Goal: Information Seeking & Learning: Find specific fact

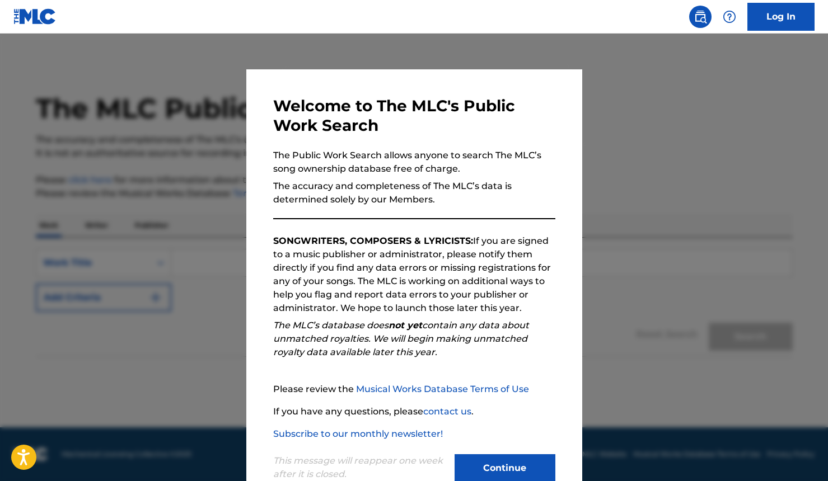
click at [529, 466] on button "Continue" at bounding box center [504, 468] width 101 height 28
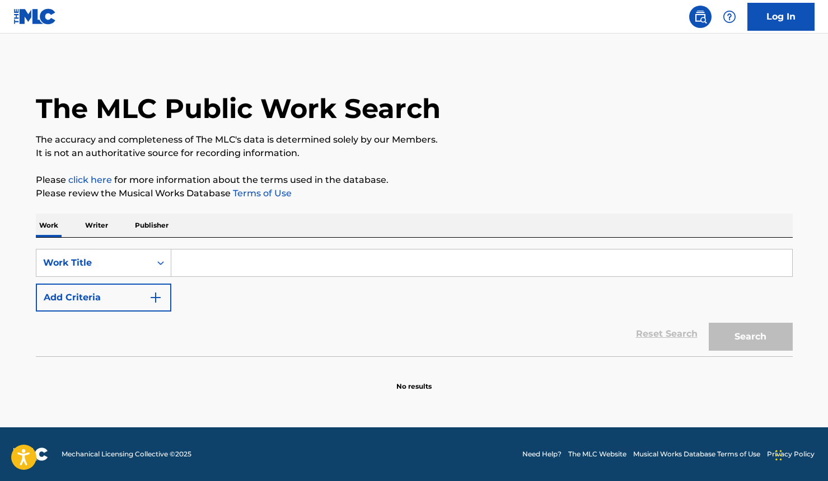
click at [106, 183] on link "click here" at bounding box center [90, 180] width 44 height 11
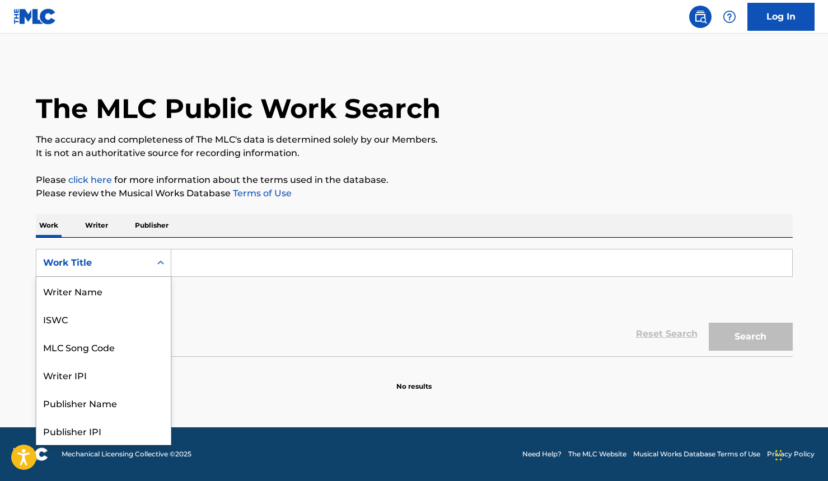
click at [161, 265] on icon "Search Form" at bounding box center [160, 262] width 11 height 11
click at [125, 436] on div "Work Title" at bounding box center [103, 431] width 134 height 28
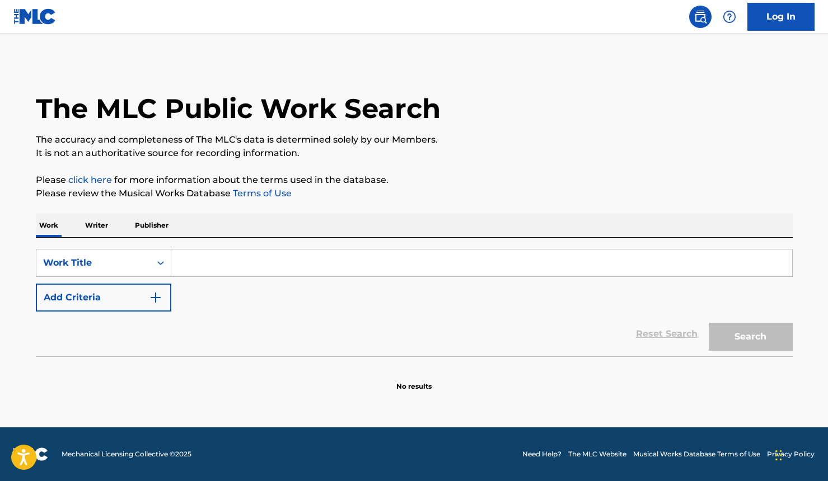
click at [107, 229] on p "Writer" at bounding box center [97, 226] width 30 height 24
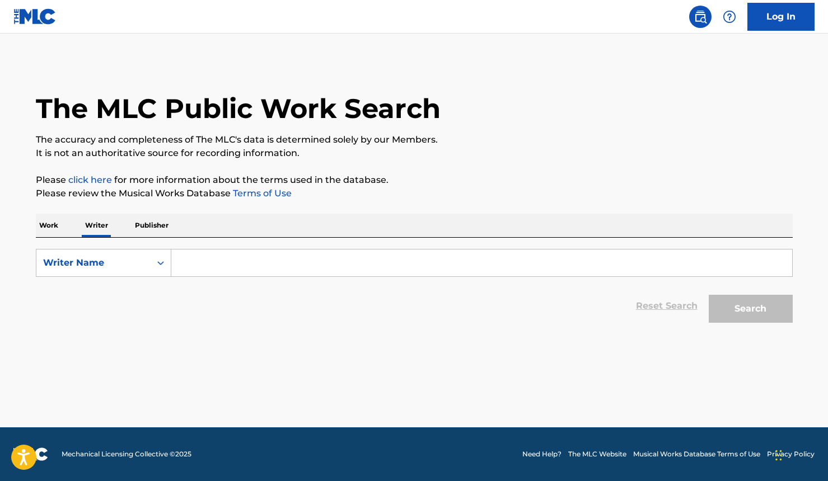
click at [227, 264] on input "Search Form" at bounding box center [481, 263] width 621 height 27
type input "[PERSON_NAME]"
click at [740, 317] on button "Search" at bounding box center [750, 309] width 84 height 28
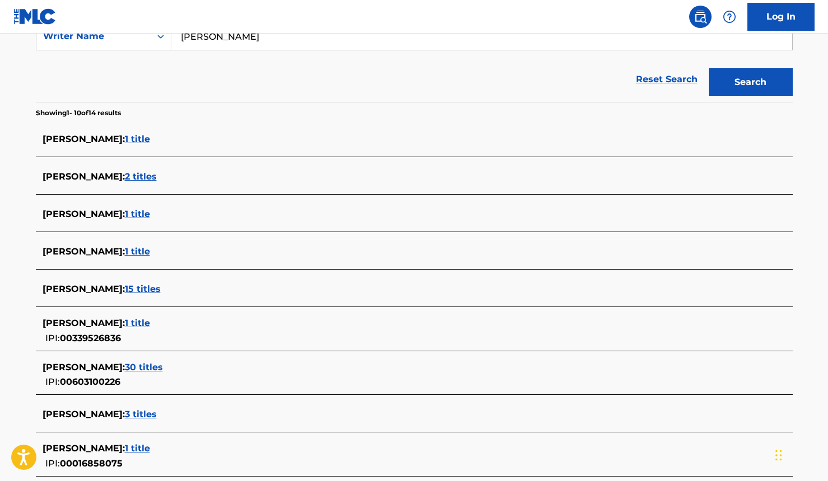
scroll to position [377, 0]
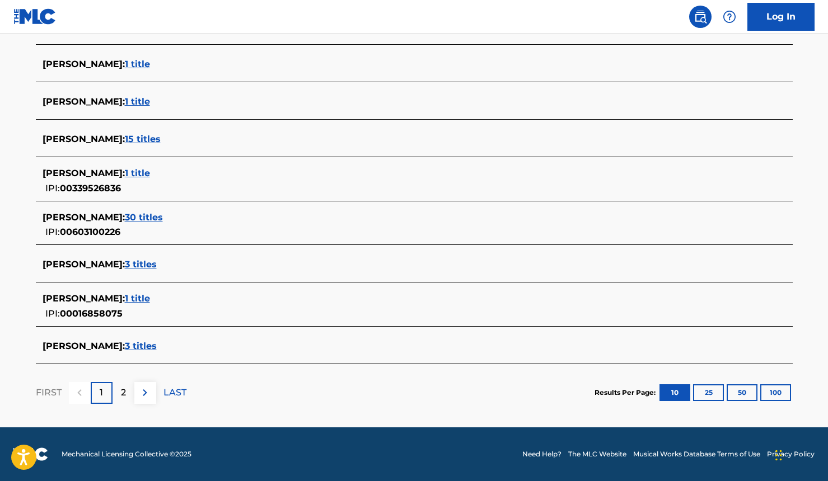
click at [112, 396] on div "2" at bounding box center [123, 393] width 22 height 22
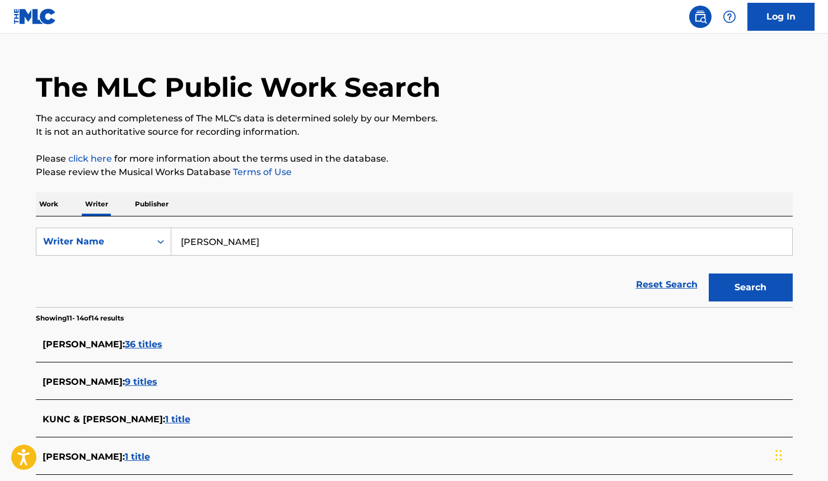
scroll to position [80, 0]
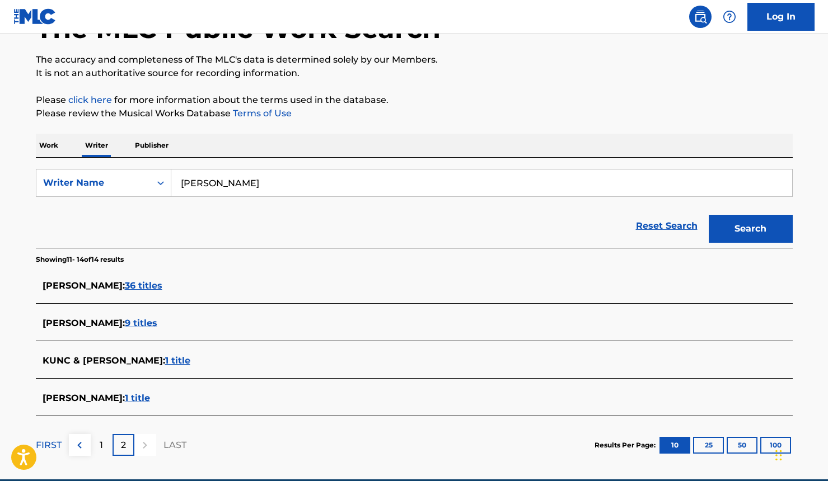
click at [117, 447] on div "2" at bounding box center [123, 445] width 22 height 22
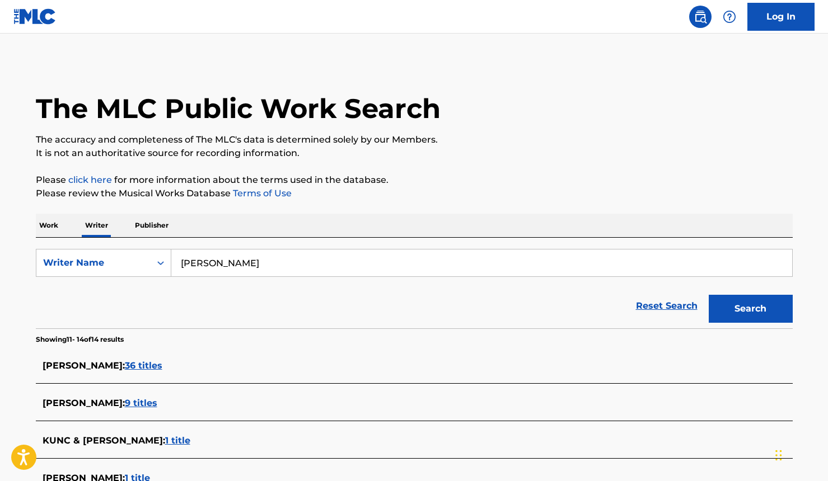
scroll to position [132, 0]
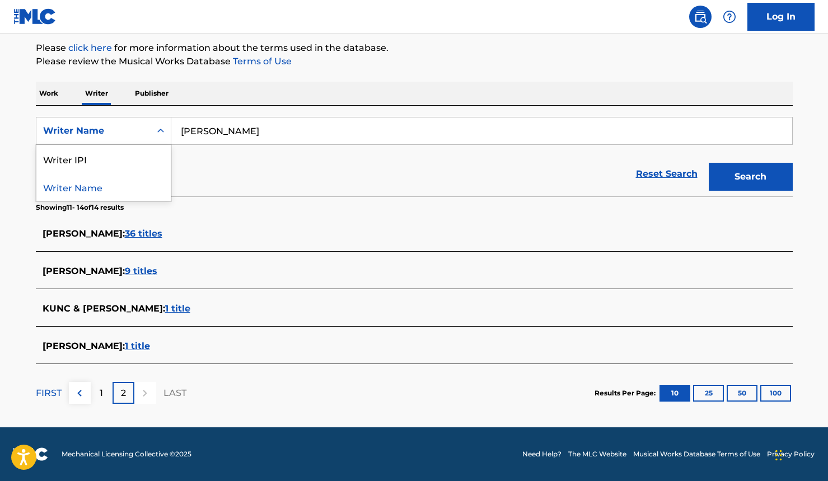
click at [118, 123] on div "Writer Name" at bounding box center [93, 130] width 114 height 21
click at [142, 101] on p "Publisher" at bounding box center [151, 94] width 40 height 24
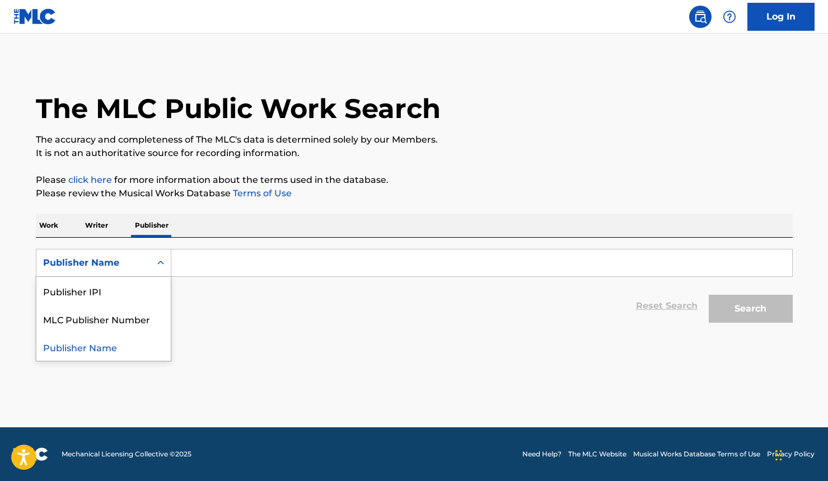
click at [105, 271] on div "Publisher Name" at bounding box center [93, 262] width 114 height 21
click at [105, 273] on div "Publisher Name" at bounding box center [93, 262] width 114 height 21
click at [57, 220] on p "Work" at bounding box center [49, 226] width 26 height 24
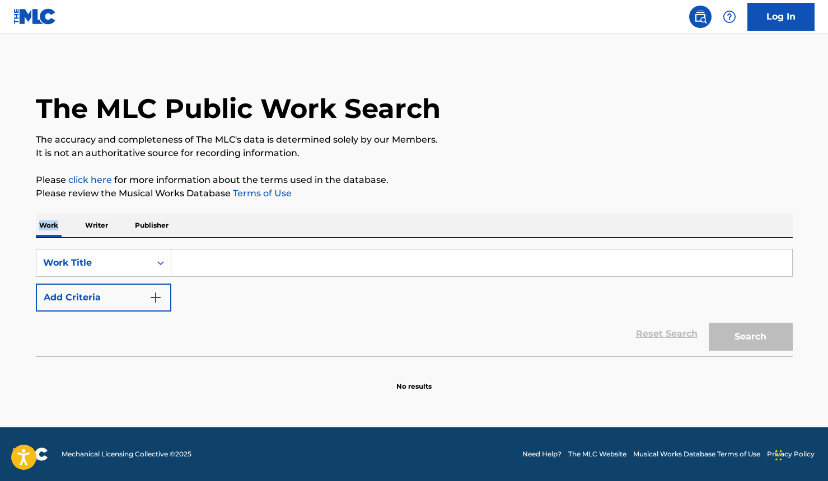
click at [776, 9] on link "Log In" at bounding box center [780, 17] width 67 height 28
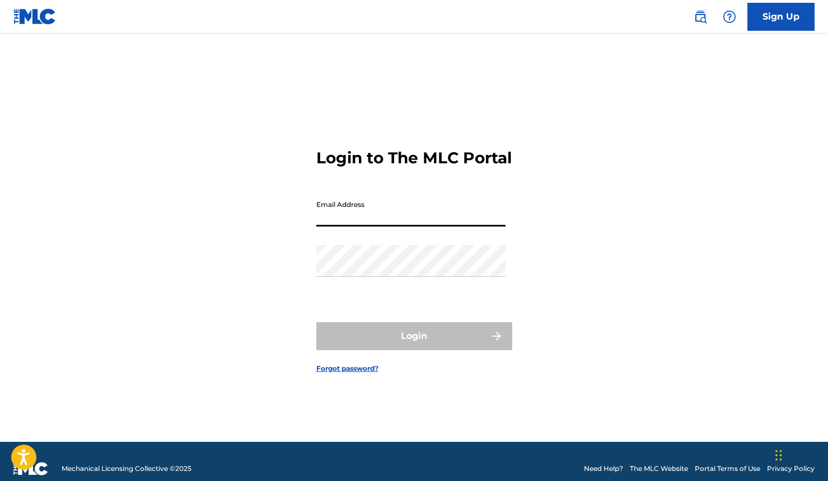
type input "[EMAIL_ADDRESS][DOMAIN_NAME]"
click at [414, 346] on button "Login" at bounding box center [414, 336] width 196 height 28
